Goal: Transaction & Acquisition: Obtain resource

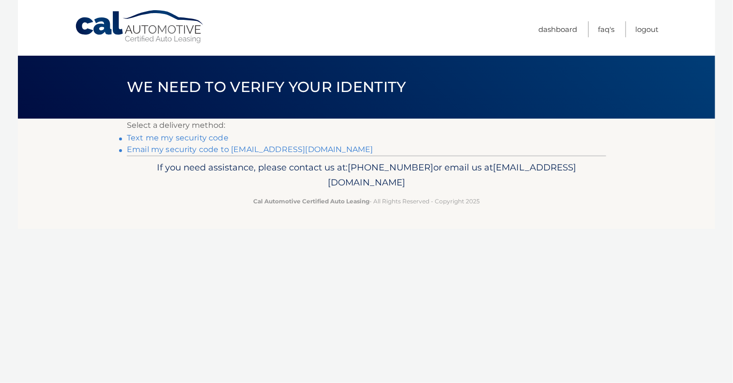
click at [200, 137] on link "Text me my security code" at bounding box center [178, 137] width 102 height 9
click at [218, 153] on link "Email my security code to s******@farmingdale.edu" at bounding box center [250, 149] width 246 height 9
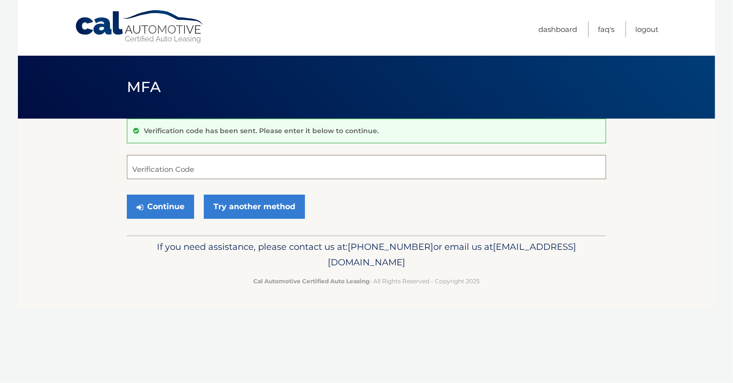
click at [229, 162] on input "Verification Code" at bounding box center [366, 167] width 479 height 24
type input "048551"
click at [165, 207] on button "Continue" at bounding box center [160, 207] width 67 height 24
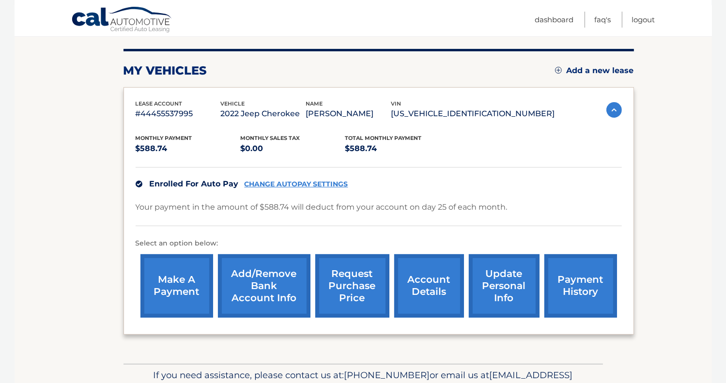
scroll to position [114, 0]
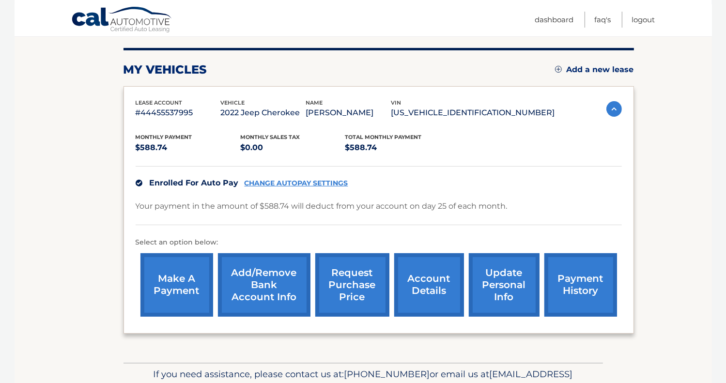
click at [431, 290] on link "account details" at bounding box center [429, 284] width 70 height 63
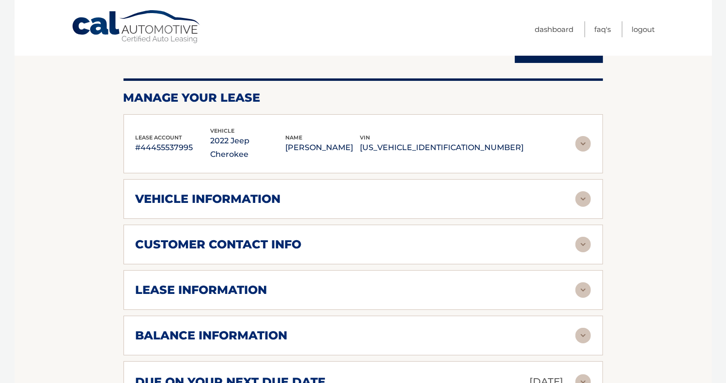
scroll to position [104, 0]
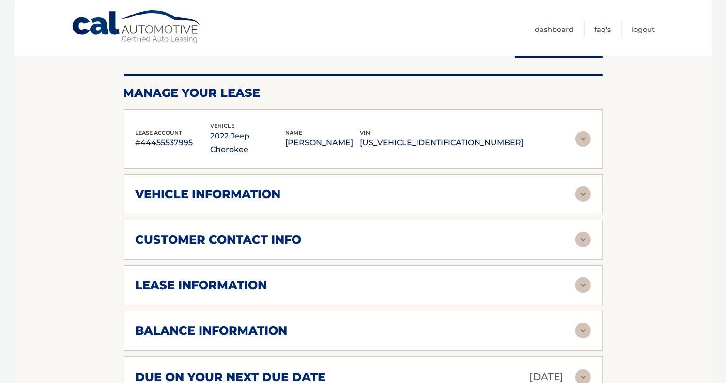
click at [206, 187] on h2 "vehicle information" at bounding box center [208, 194] width 145 height 15
click at [583, 186] on img at bounding box center [582, 193] width 15 height 15
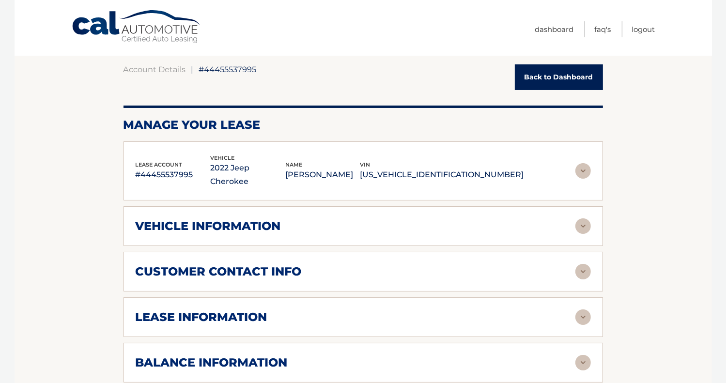
scroll to position [75, 0]
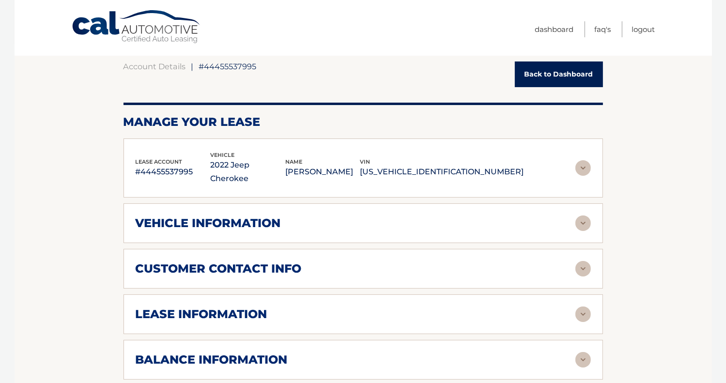
click at [580, 307] on img at bounding box center [582, 314] width 15 height 15
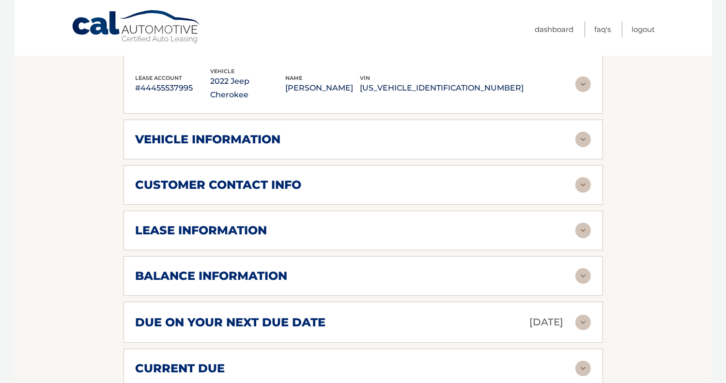
scroll to position [174, 0]
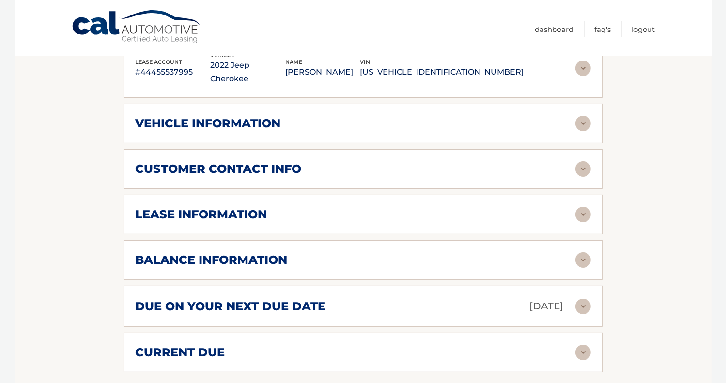
click at [101, 164] on section "Account Details | #44455537995 Back to Dashboard Manage Your Lease lease accoun…" at bounding box center [363, 262] width 697 height 636
click at [296, 209] on div "lease information Contract Start Date Nov 25, 2022 Term 39 Maturity Date Feb 25…" at bounding box center [362, 215] width 479 height 40
click at [256, 207] on h2 "lease information" at bounding box center [202, 214] width 132 height 15
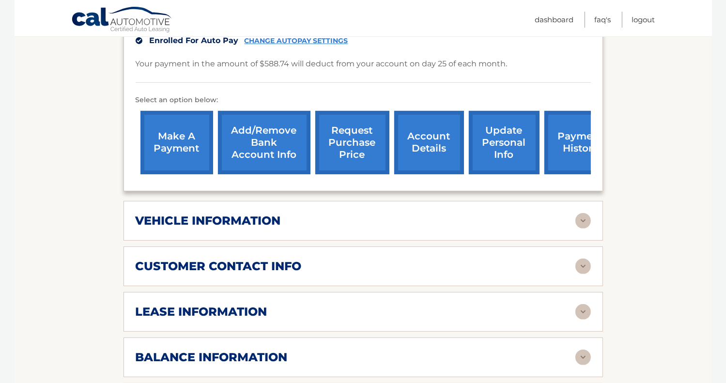
scroll to position [283, 0]
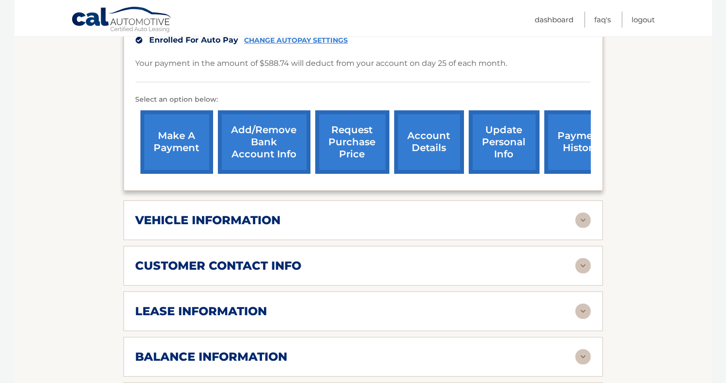
click at [176, 304] on h2 "lease information" at bounding box center [202, 311] width 132 height 15
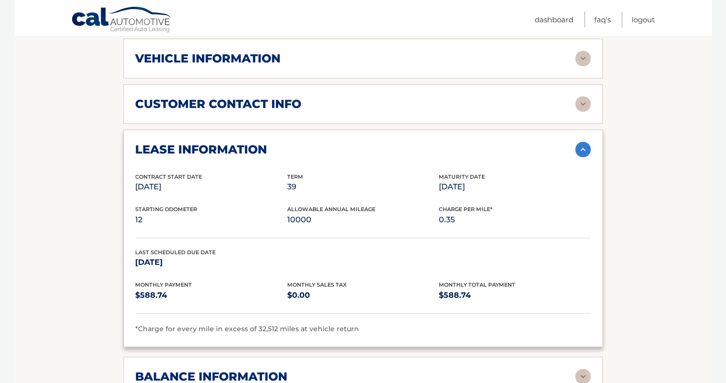
scroll to position [292, 0]
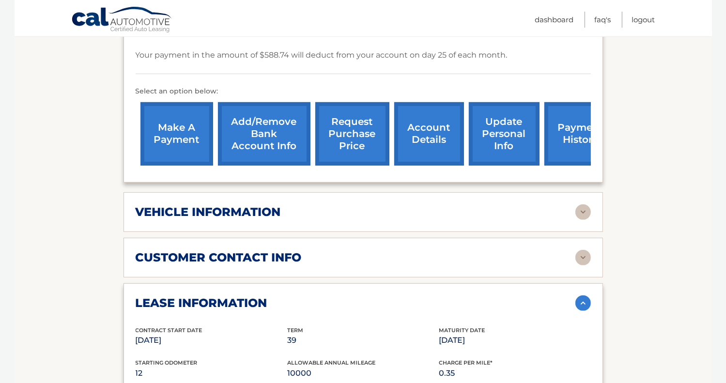
click at [282, 250] on h2 "customer contact info" at bounding box center [219, 257] width 166 height 15
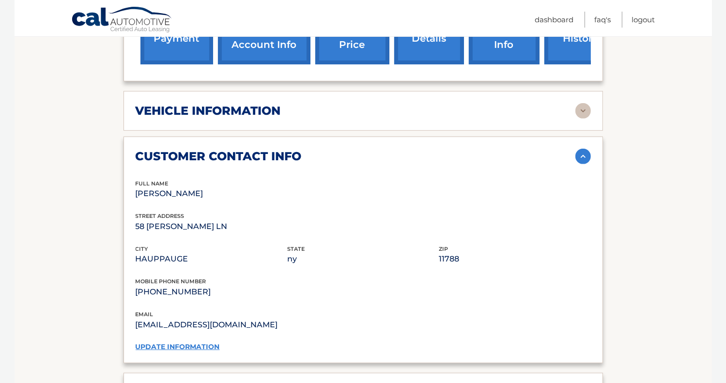
scroll to position [393, 0]
click at [265, 105] on div "vehicle information vehicle Year 2022 vehicle make Jeep vehicle model Cherokee …" at bounding box center [362, 111] width 479 height 40
click at [263, 103] on h2 "vehicle information" at bounding box center [208, 110] width 145 height 15
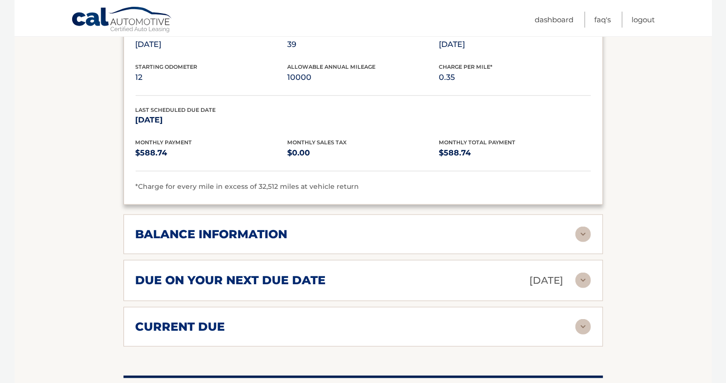
scroll to position [1074, 0]
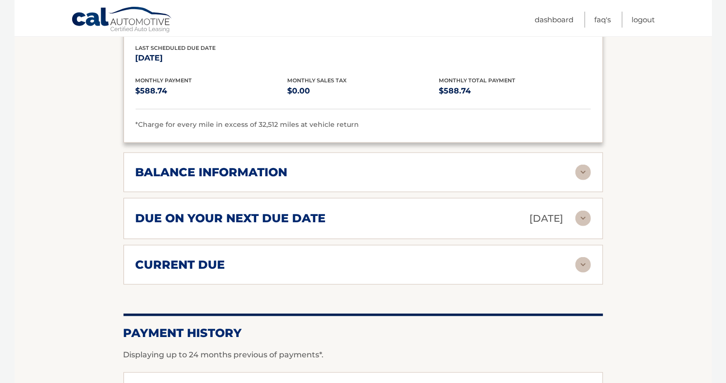
click at [318, 165] on div "balance information" at bounding box center [356, 172] width 440 height 15
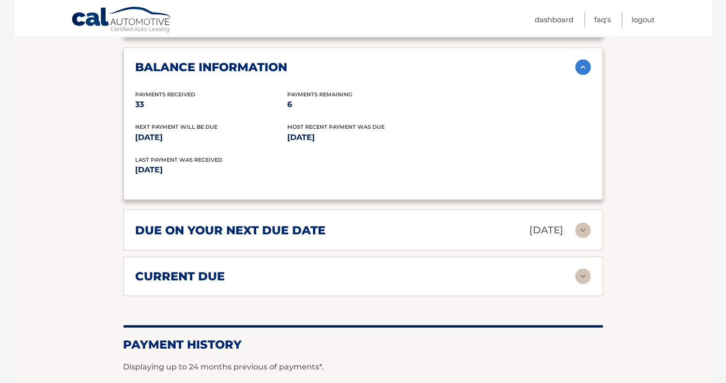
scroll to position [1179, 0]
click at [302, 223] on h2 "due on your next due date" at bounding box center [231, 230] width 190 height 15
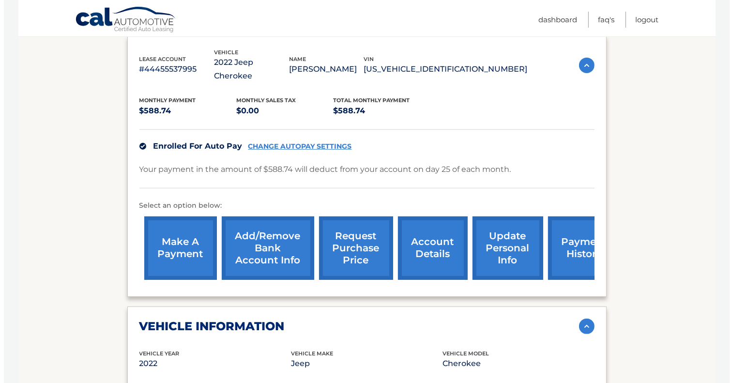
scroll to position [161, 0]
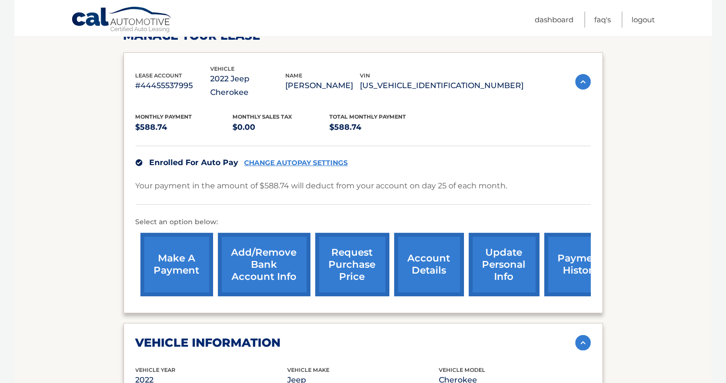
click at [349, 257] on link "request purchase price" at bounding box center [352, 264] width 74 height 63
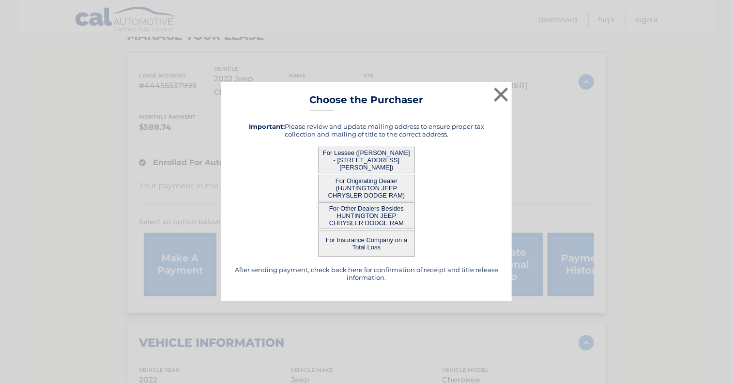
click at [387, 157] on button "For Lessee ([PERSON_NAME] - [STREET_ADDRESS][PERSON_NAME])" at bounding box center [366, 160] width 97 height 27
click at [498, 100] on button "×" at bounding box center [501, 94] width 19 height 19
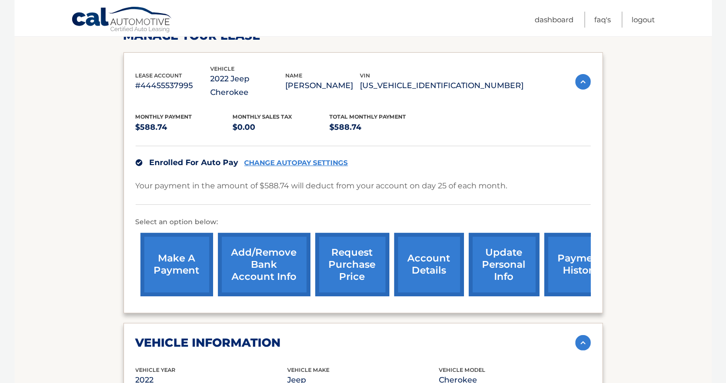
click at [345, 246] on link "request purchase price" at bounding box center [352, 264] width 74 height 63
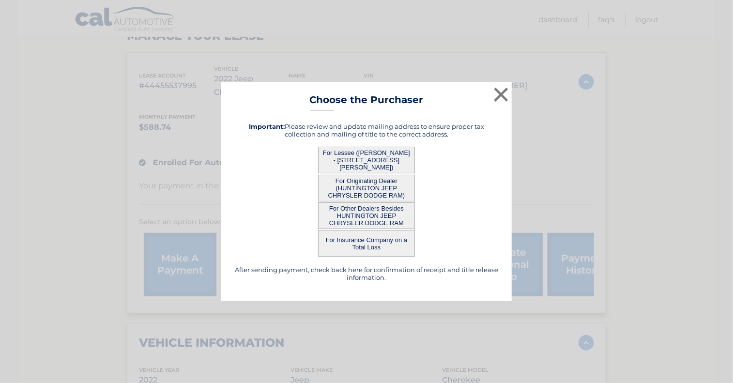
click at [341, 157] on button "For Lessee ([PERSON_NAME] - [STREET_ADDRESS][PERSON_NAME])" at bounding box center [366, 160] width 97 height 27
click at [364, 156] on button "For Lessee ([PERSON_NAME] - [STREET_ADDRESS][PERSON_NAME])" at bounding box center [366, 160] width 97 height 27
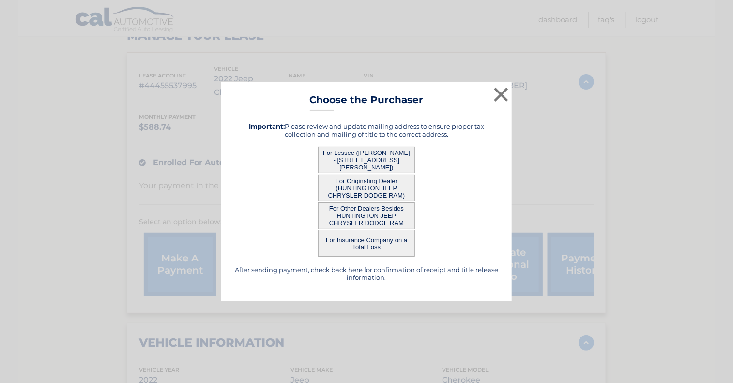
click at [380, 160] on button "For Lessee ([PERSON_NAME] - [STREET_ADDRESS][PERSON_NAME])" at bounding box center [366, 160] width 97 height 27
click at [370, 237] on button "For Insurance Company on a Total Loss" at bounding box center [366, 243] width 97 height 27
click at [370, 216] on button "For Other Dealers Besides HUNTINGTON JEEP CHRYSLER DODGE RAM" at bounding box center [366, 215] width 97 height 27
click at [370, 186] on button "For Originating Dealer (HUNTINGTON JEEP CHRYSLER DODGE RAM)" at bounding box center [366, 188] width 97 height 27
click at [369, 161] on button "For Lessee ([PERSON_NAME] - [STREET_ADDRESS][PERSON_NAME])" at bounding box center [366, 160] width 97 height 27
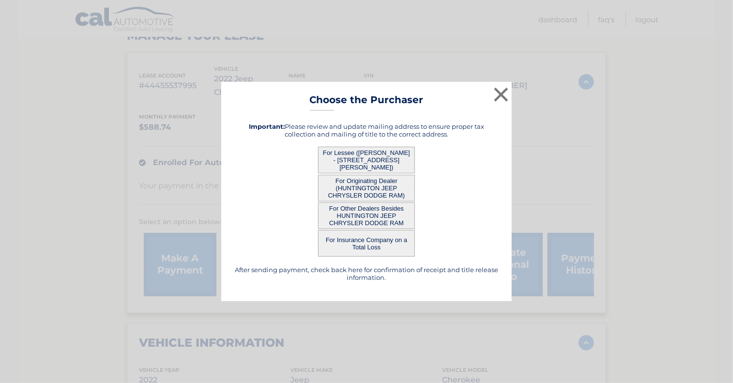
click at [366, 154] on button "For Lessee ([PERSON_NAME] - [STREET_ADDRESS][PERSON_NAME])" at bounding box center [366, 160] width 97 height 27
click at [358, 159] on button "For Lessee ([PERSON_NAME] - [STREET_ADDRESS][PERSON_NAME])" at bounding box center [366, 160] width 97 height 27
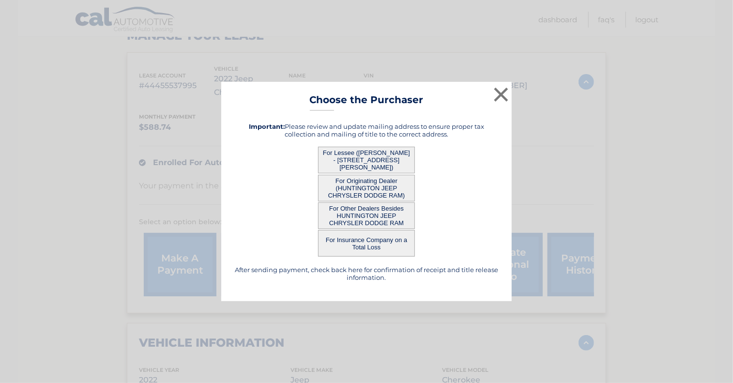
click at [358, 159] on button "For Lessee ([PERSON_NAME] - [STREET_ADDRESS][PERSON_NAME])" at bounding box center [366, 160] width 97 height 27
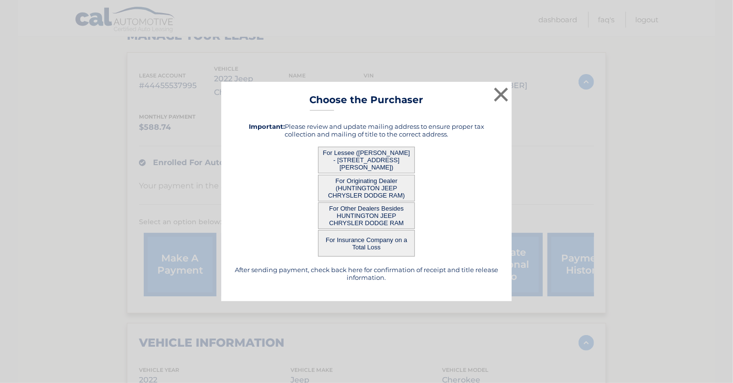
click at [358, 159] on button "For Lessee ([PERSON_NAME] - [STREET_ADDRESS][PERSON_NAME])" at bounding box center [366, 160] width 97 height 27
click at [498, 95] on button "×" at bounding box center [501, 94] width 19 height 19
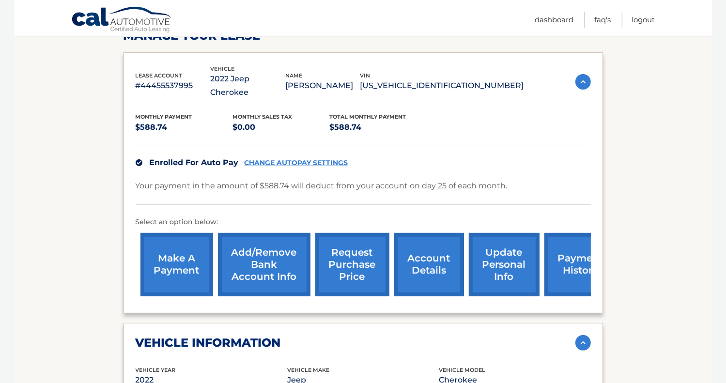
click at [356, 244] on link "request purchase price" at bounding box center [352, 264] width 74 height 63
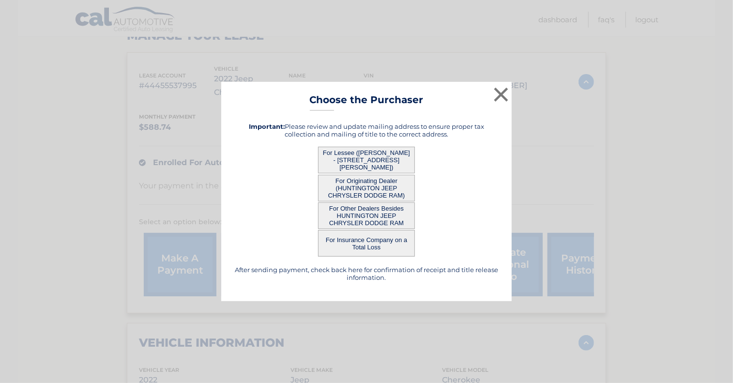
click at [363, 146] on div "After sending payment, check back here for confirmation of receipt and title re…" at bounding box center [366, 202] width 266 height 174
click at [354, 157] on button "For Lessee ([PERSON_NAME] - [STREET_ADDRESS][PERSON_NAME])" at bounding box center [366, 160] width 97 height 27
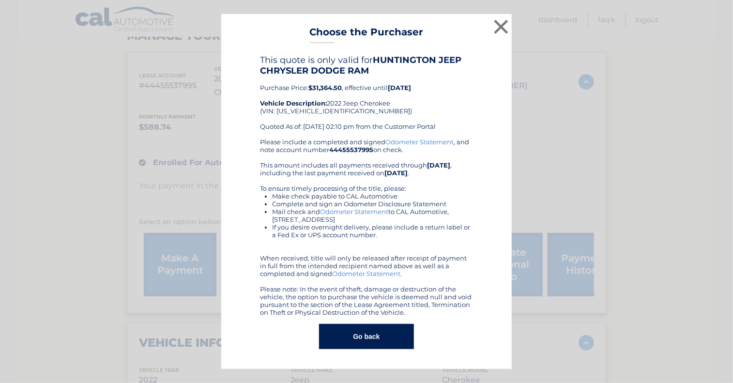
click at [367, 339] on button "Go back" at bounding box center [366, 336] width 94 height 25
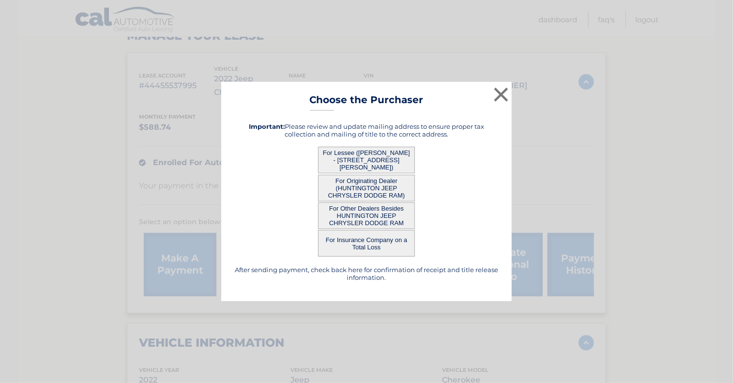
click at [358, 154] on button "For Lessee ([PERSON_NAME] - [STREET_ADDRESS][PERSON_NAME])" at bounding box center [366, 160] width 97 height 27
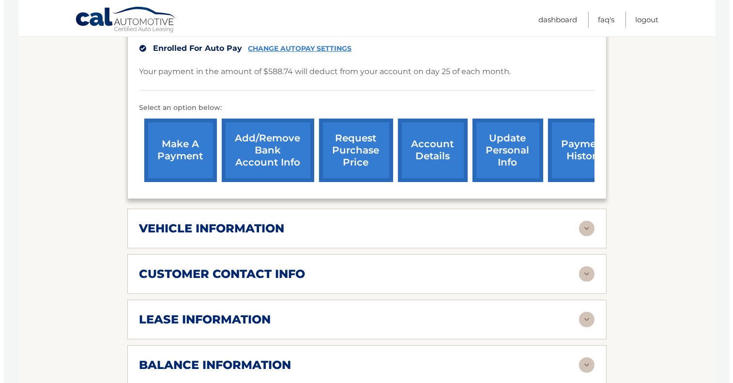
scroll to position [275, 0]
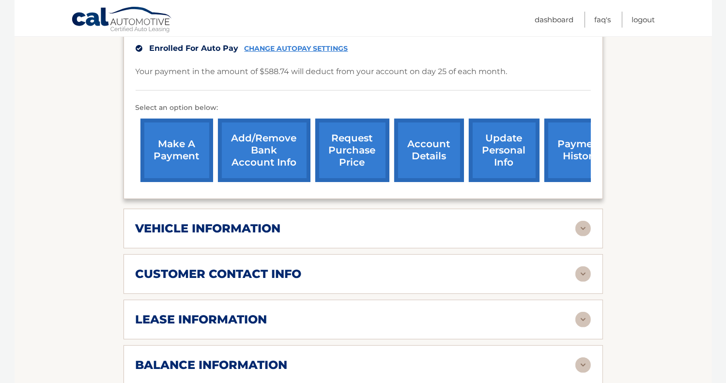
click at [352, 131] on link "request purchase price" at bounding box center [352, 150] width 74 height 63
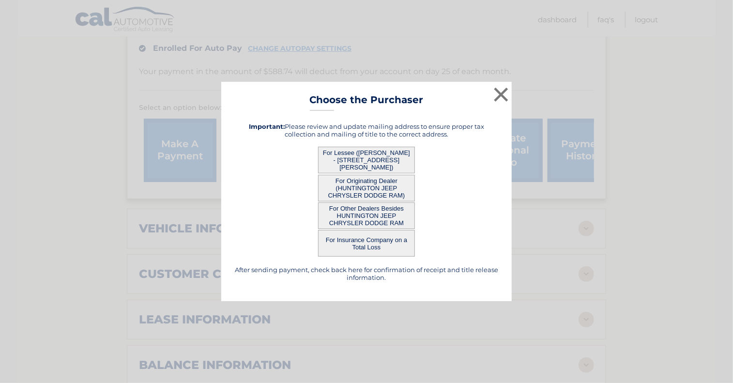
click at [358, 154] on button "For Lessee ([PERSON_NAME] - [STREET_ADDRESS][PERSON_NAME])" at bounding box center [366, 160] width 97 height 27
